Goal: Information Seeking & Learning: Find specific fact

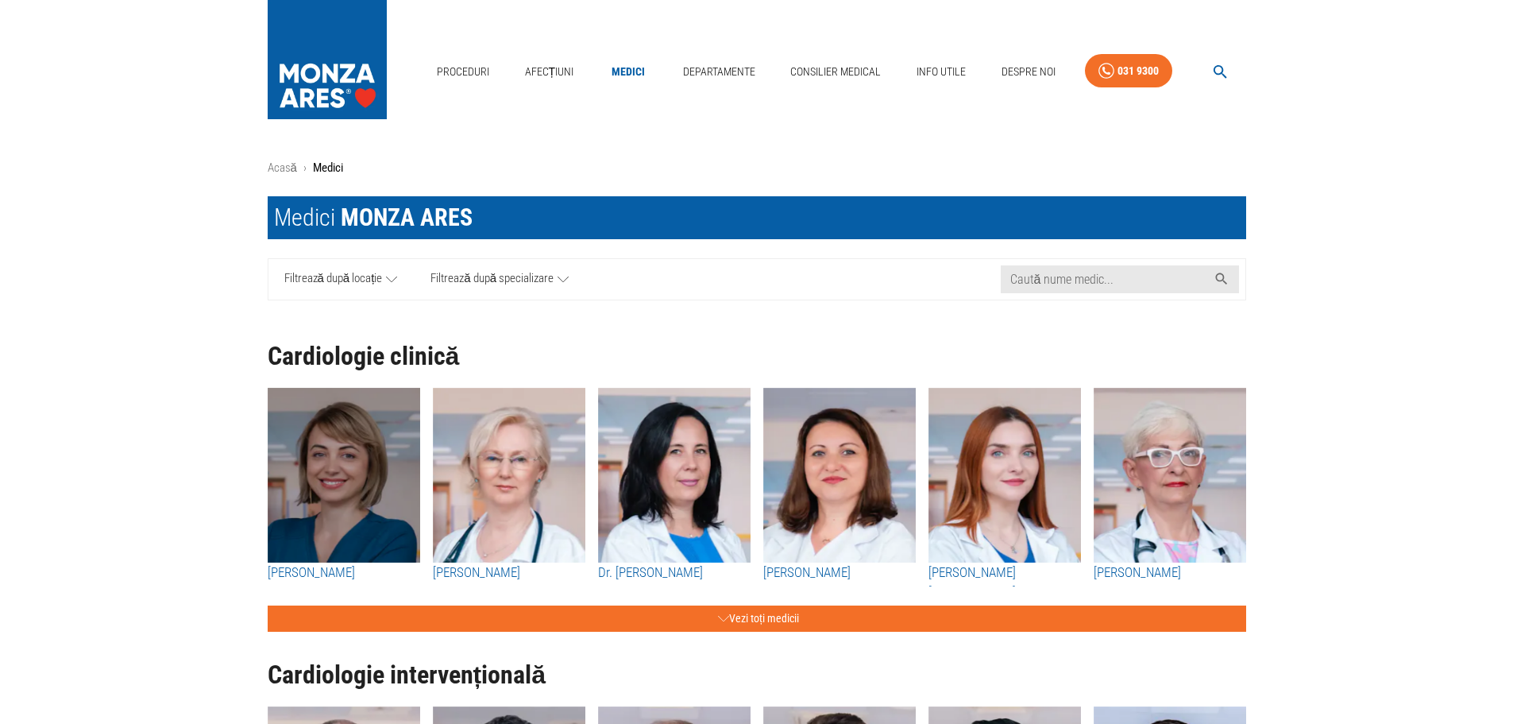
click at [341, 529] on img "button" at bounding box center [344, 475] width 153 height 175
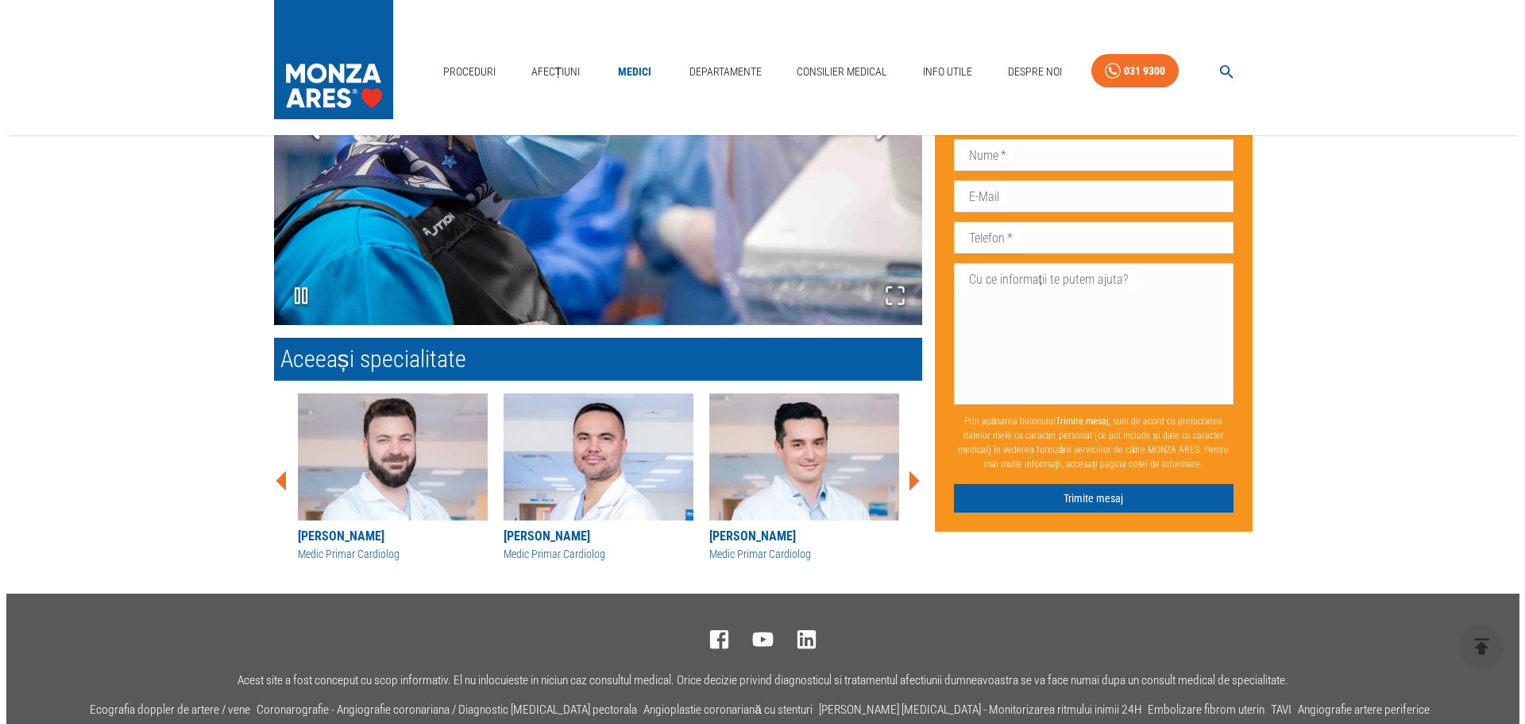
scroll to position [1276, 0]
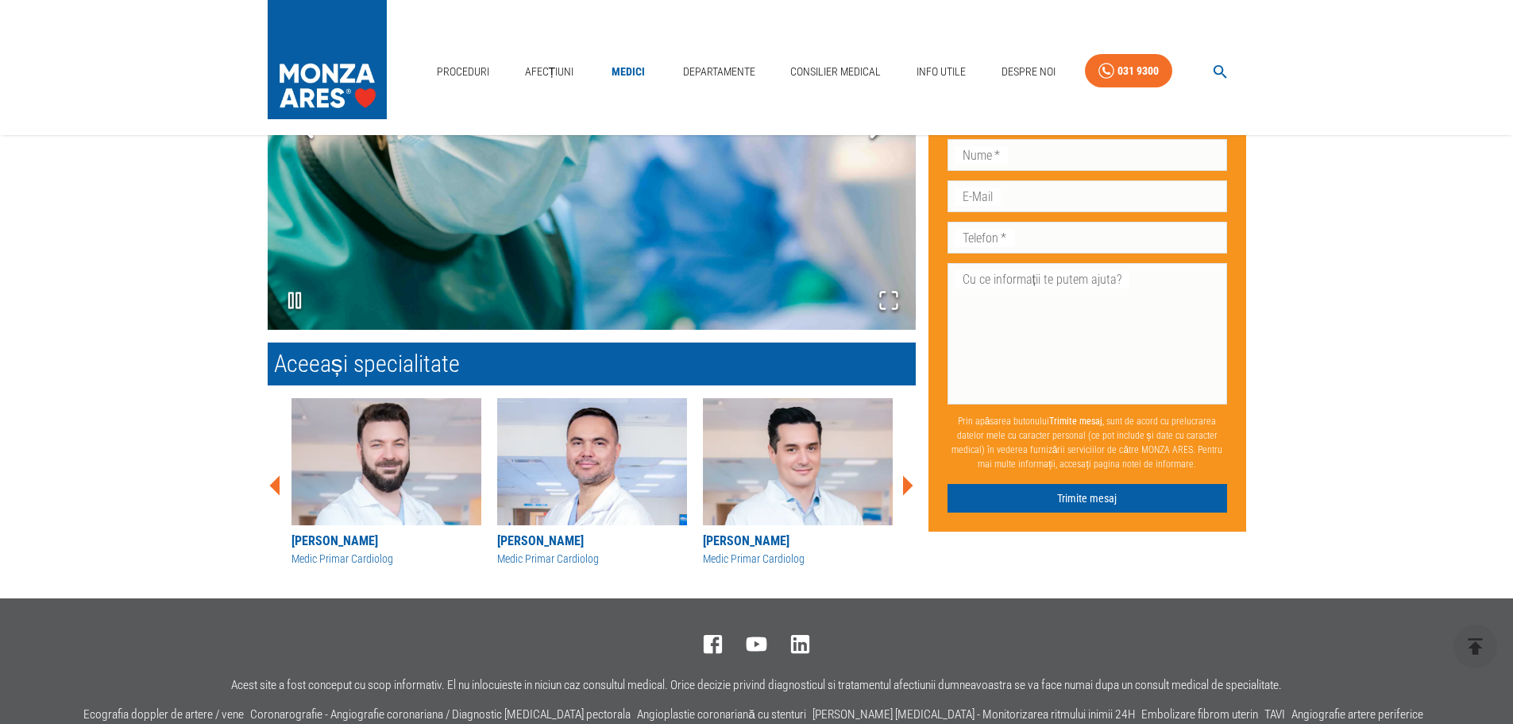
click at [1214, 75] on icon "button" at bounding box center [1220, 72] width 18 height 18
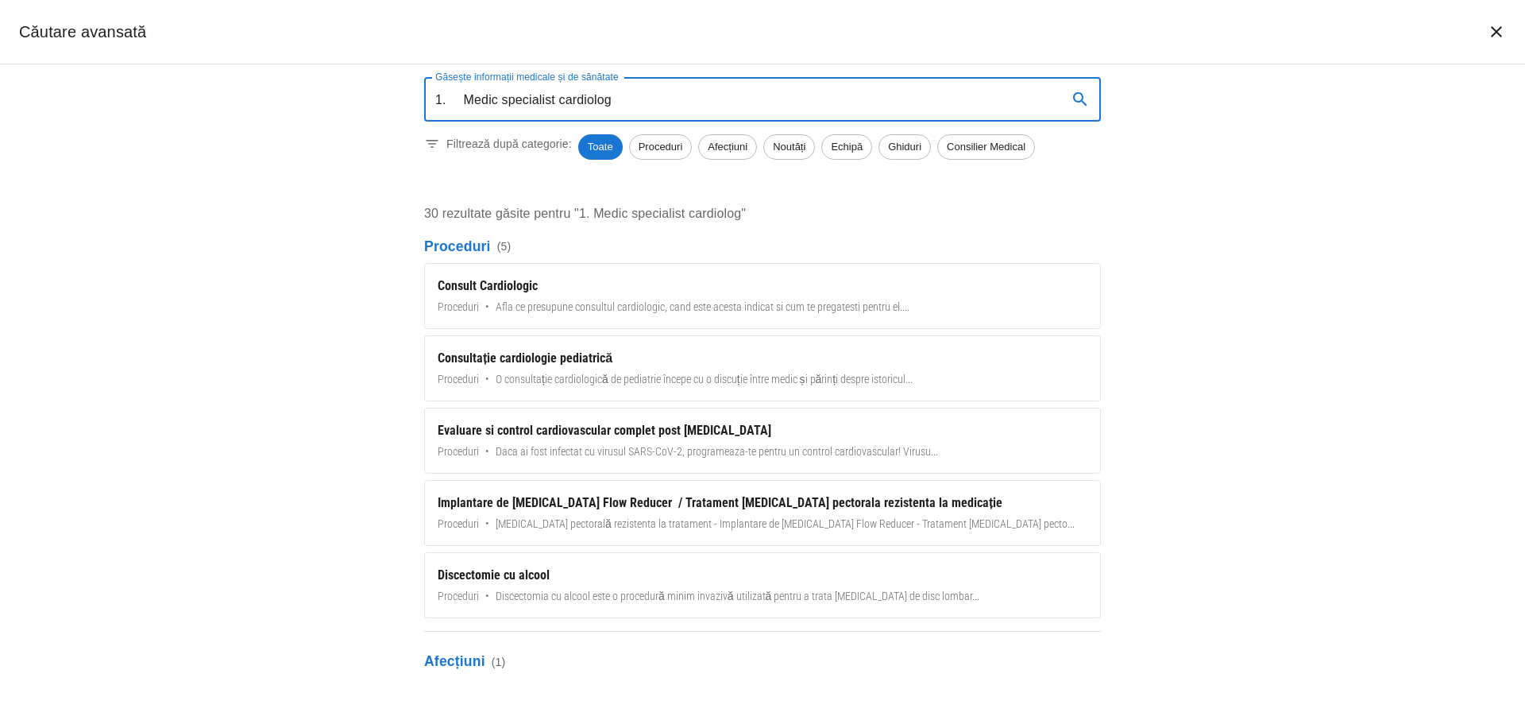
drag, startPoint x: 460, startPoint y: 102, endPoint x: 415, endPoint y: 101, distance: 45.3
click at [415, 101] on div "Găsește informații medicale și de sănătate 1. Medic specialist cardiolog Găseșt…" at bounding box center [762, 367] width 715 height 606
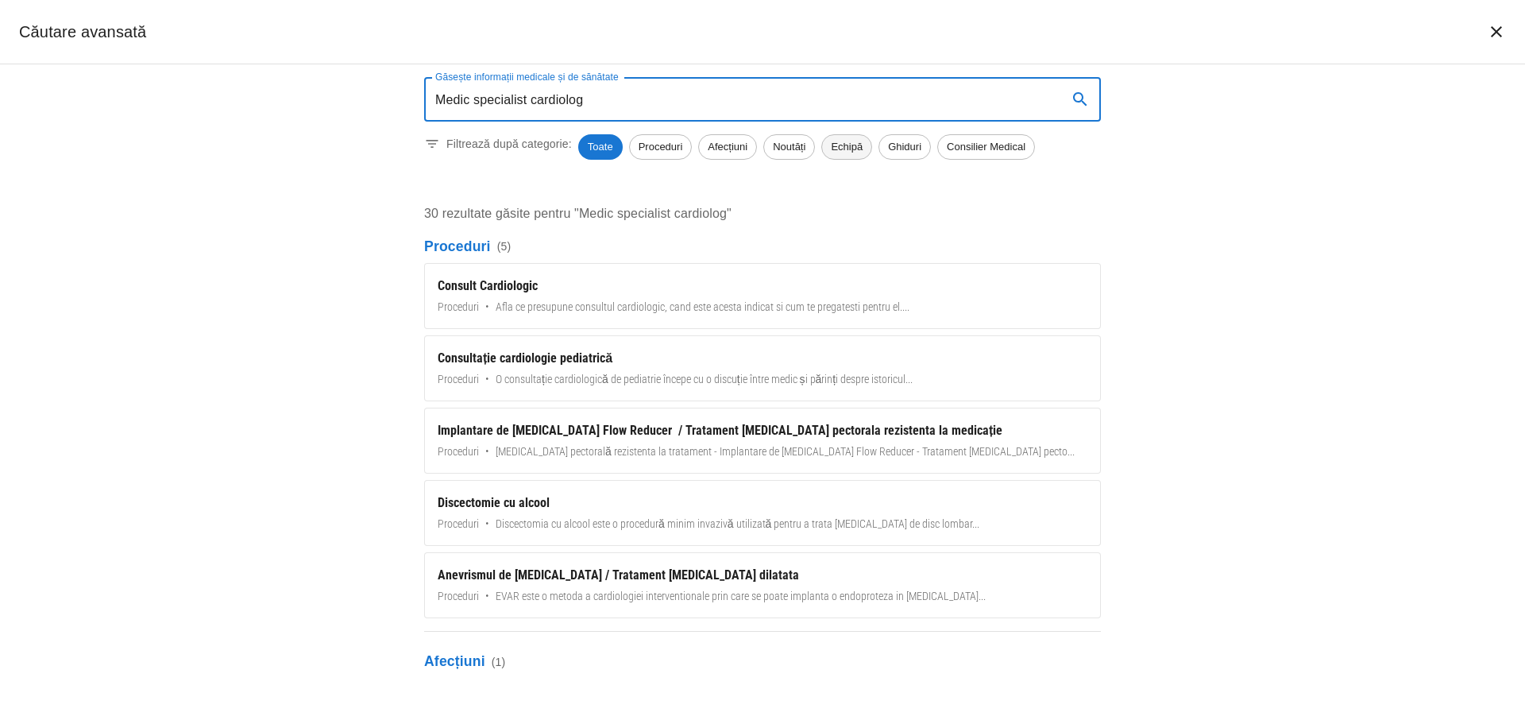
type input "Medic specialist cardiolog"
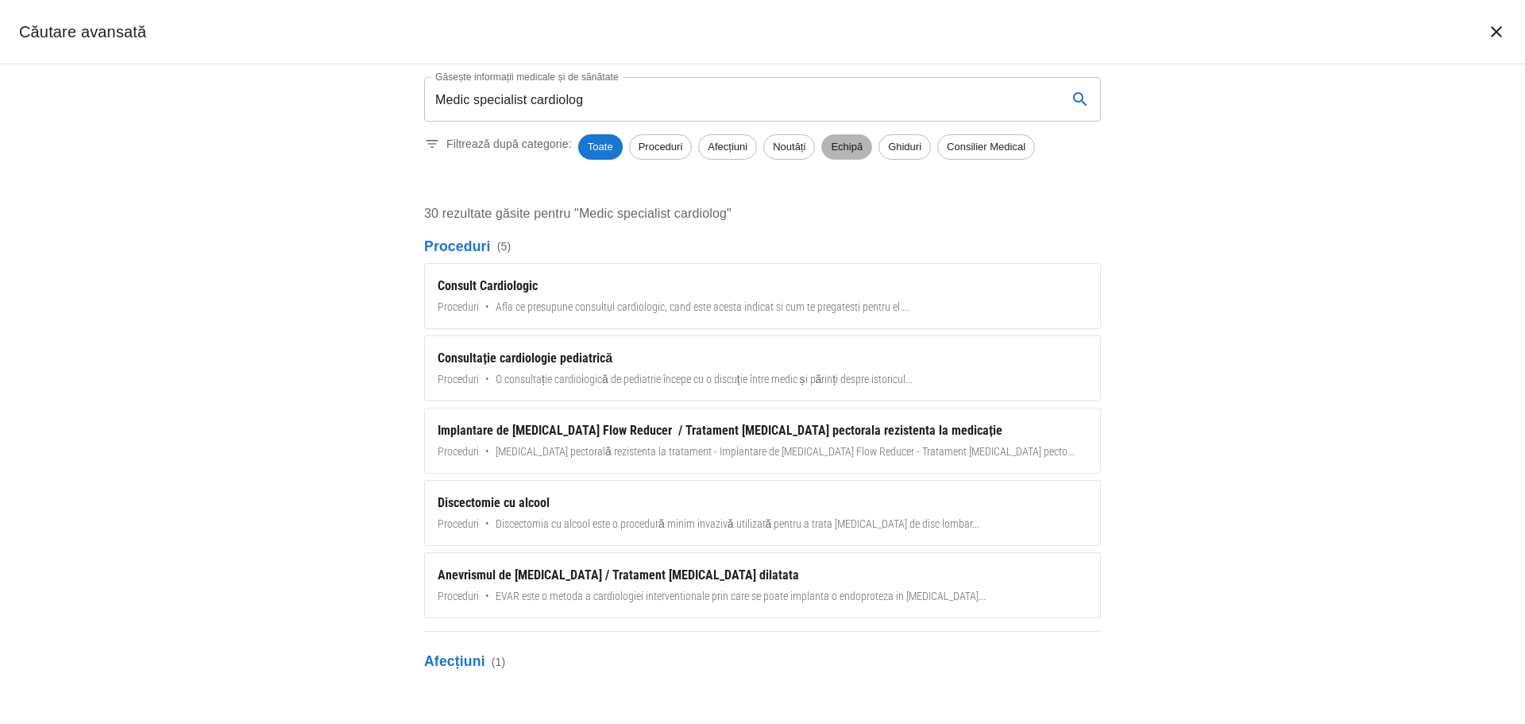
click at [860, 148] on span "Echipă" at bounding box center [846, 147] width 49 height 16
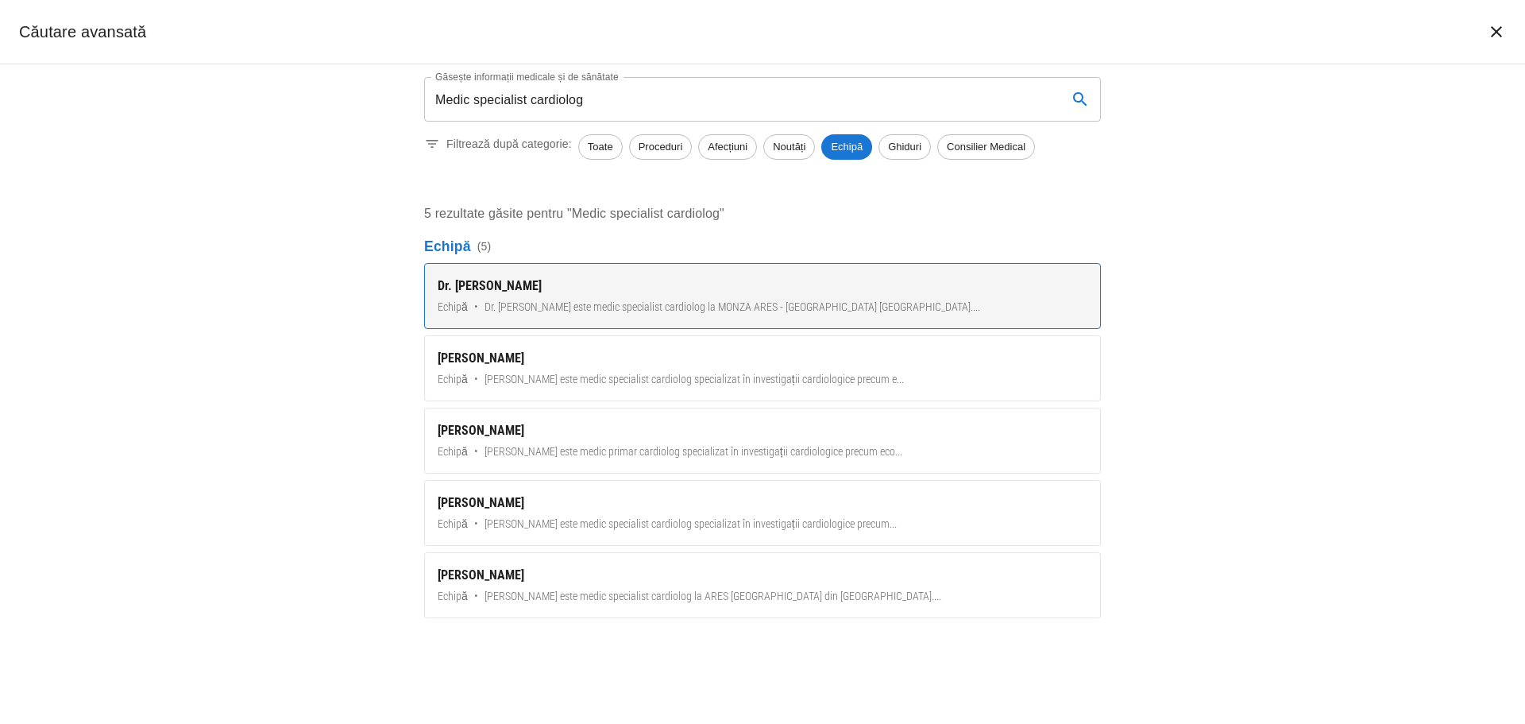
scroll to position [1276, 0]
click at [755, 277] on div "[PERSON_NAME]" at bounding box center [763, 285] width 650 height 19
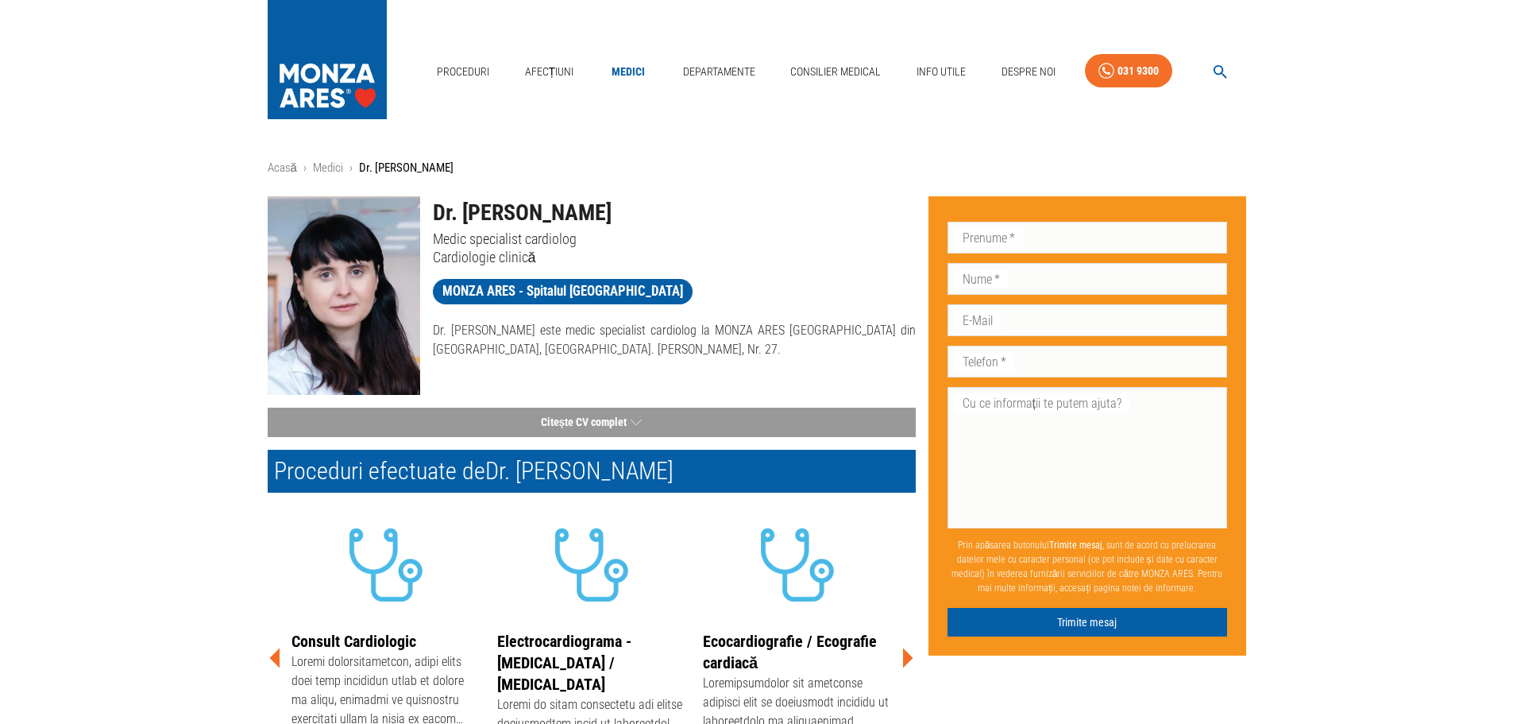
click at [604, 210] on h1 "[PERSON_NAME]" at bounding box center [674, 212] width 483 height 33
copy h1 "[PERSON_NAME]"
